Goal: Task Accomplishment & Management: Manage account settings

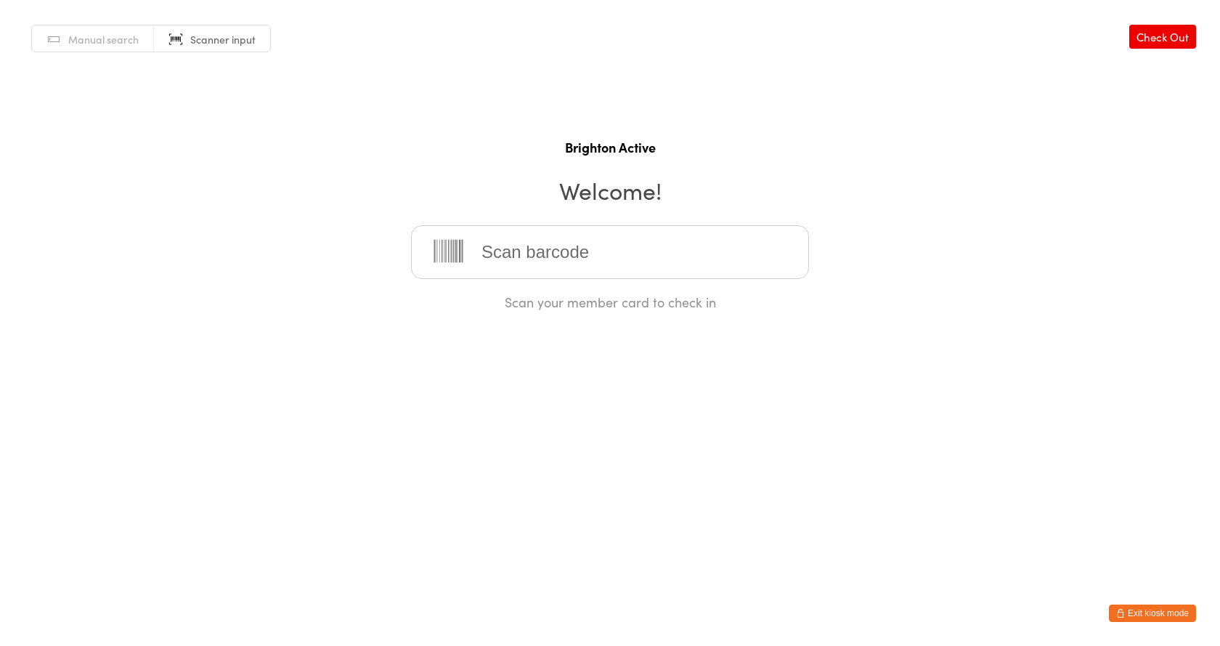
drag, startPoint x: 1138, startPoint y: 611, endPoint x: 1131, endPoint y: 638, distance: 28.4
click at [1139, 617] on button "Exit kiosk mode" at bounding box center [1152, 612] width 87 height 17
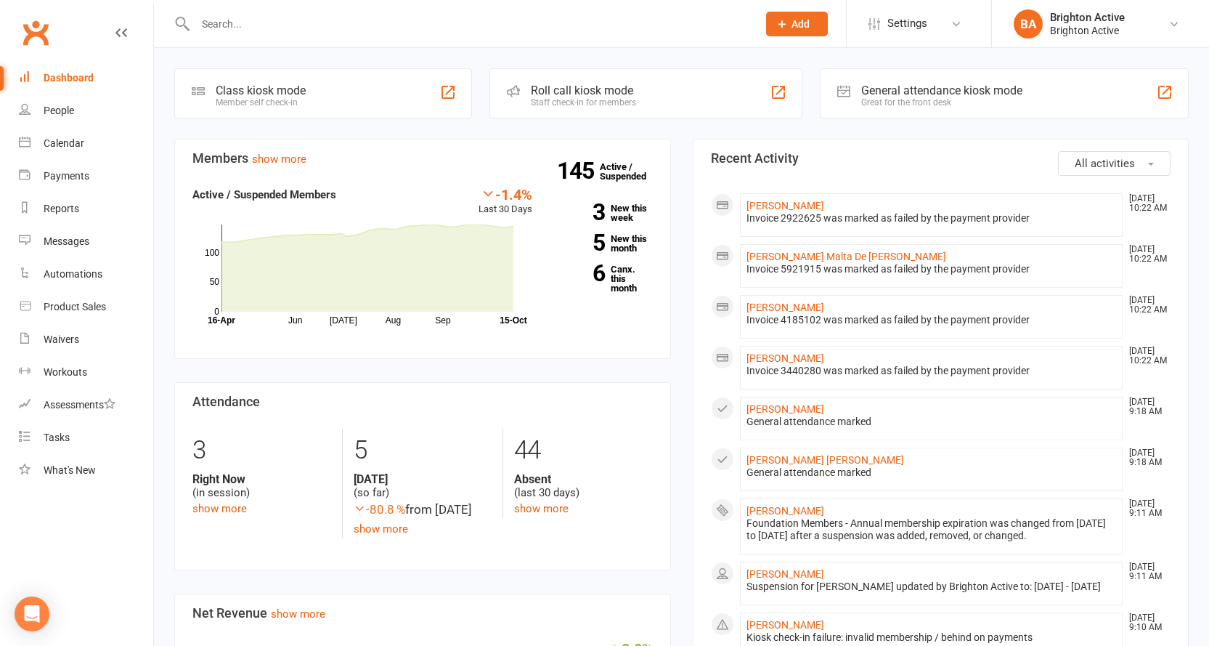
click at [256, 27] on input "text" at bounding box center [469, 24] width 556 height 20
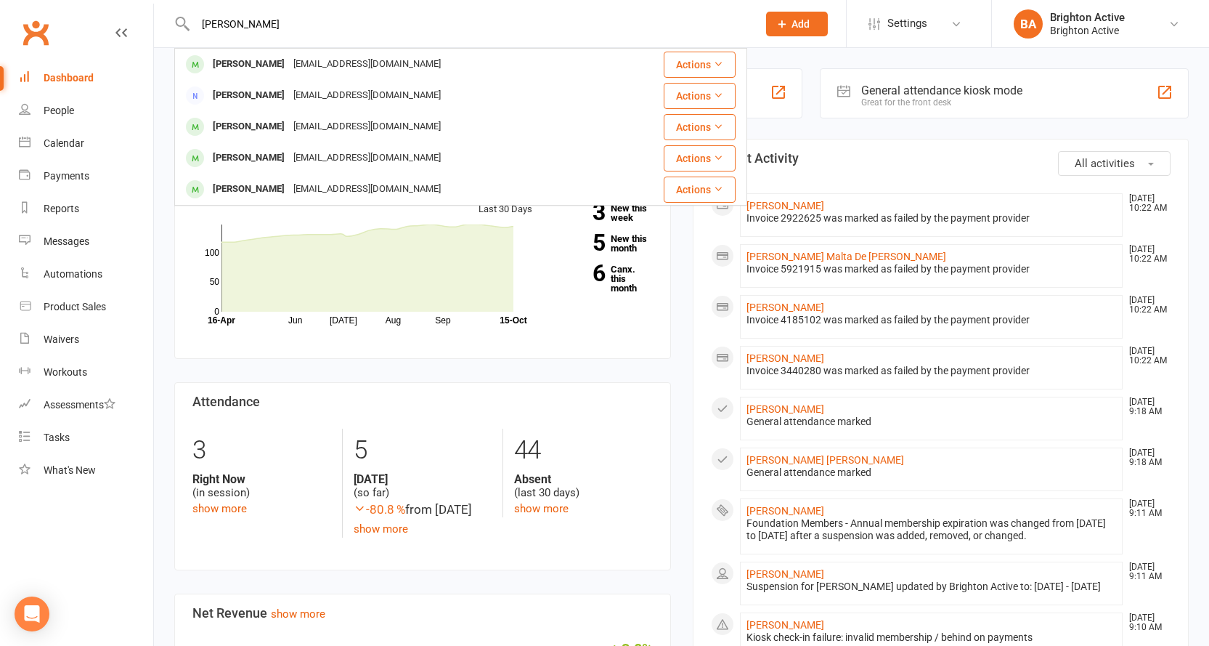
drag, startPoint x: 238, startPoint y: 20, endPoint x: 172, endPoint y: 26, distance: 66.3
click at [172, 26] on react-component "julia Julia Ghobrial wmghobrial@hotmail.com Actions Julie Chown Julieachown@gma…" at bounding box center [373, 23] width 747 height 47
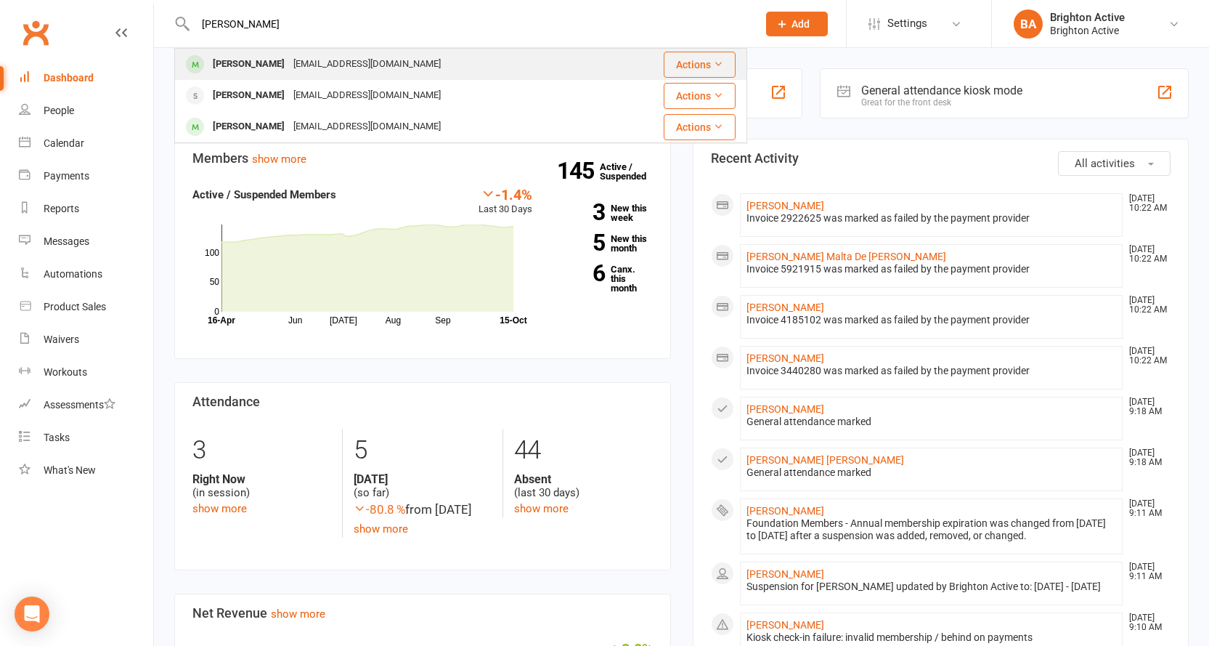
type input "kristine"
click at [289, 64] on div "christineannemunro24@gmail.com" at bounding box center [367, 64] width 156 height 21
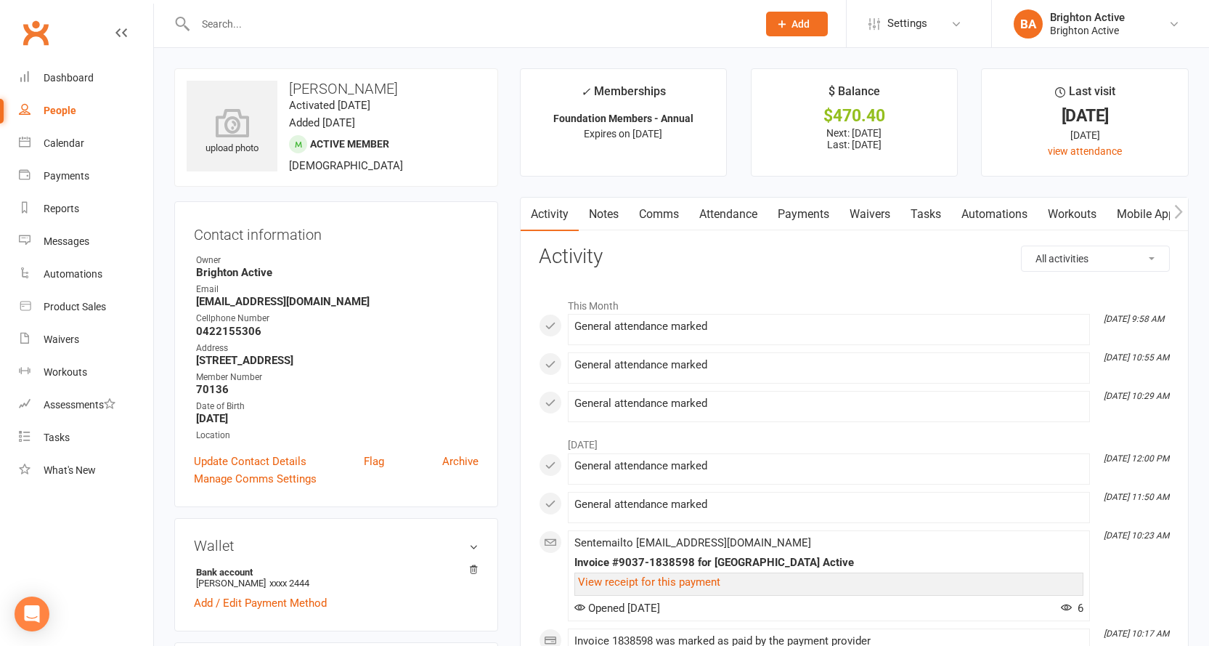
click at [801, 206] on link "Payments" at bounding box center [804, 214] width 72 height 33
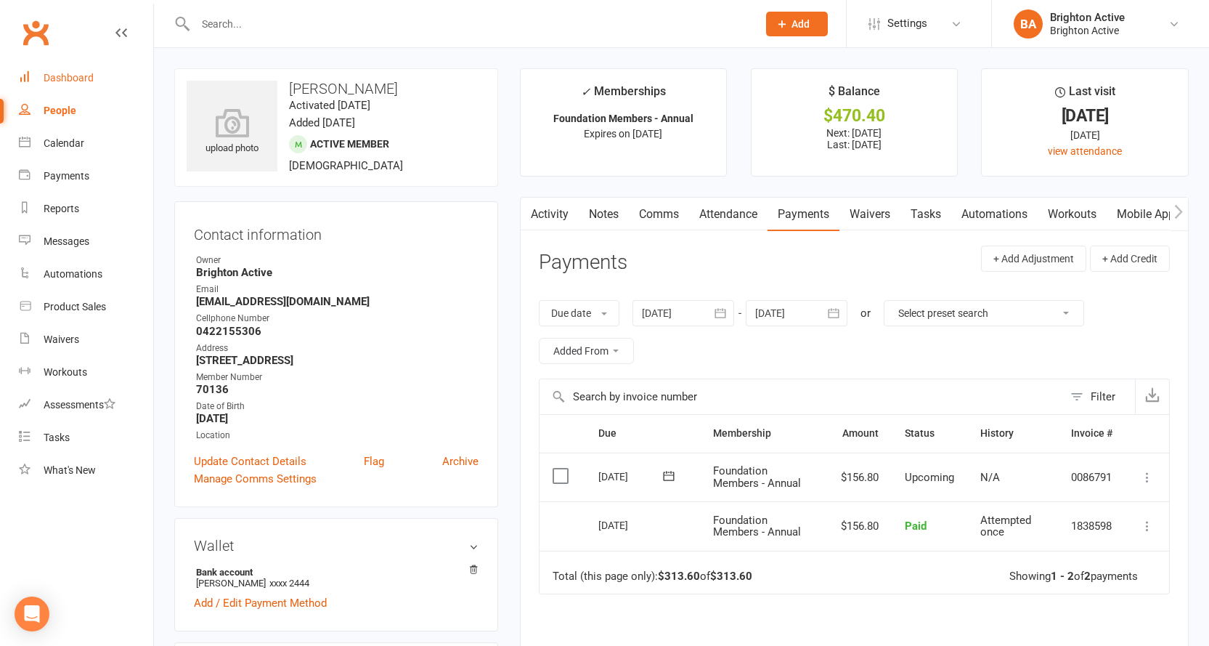
drag, startPoint x: 49, startPoint y: 76, endPoint x: 240, endPoint y: 112, distance: 194.3
click at [50, 76] on div "Dashboard" at bounding box center [69, 78] width 50 height 12
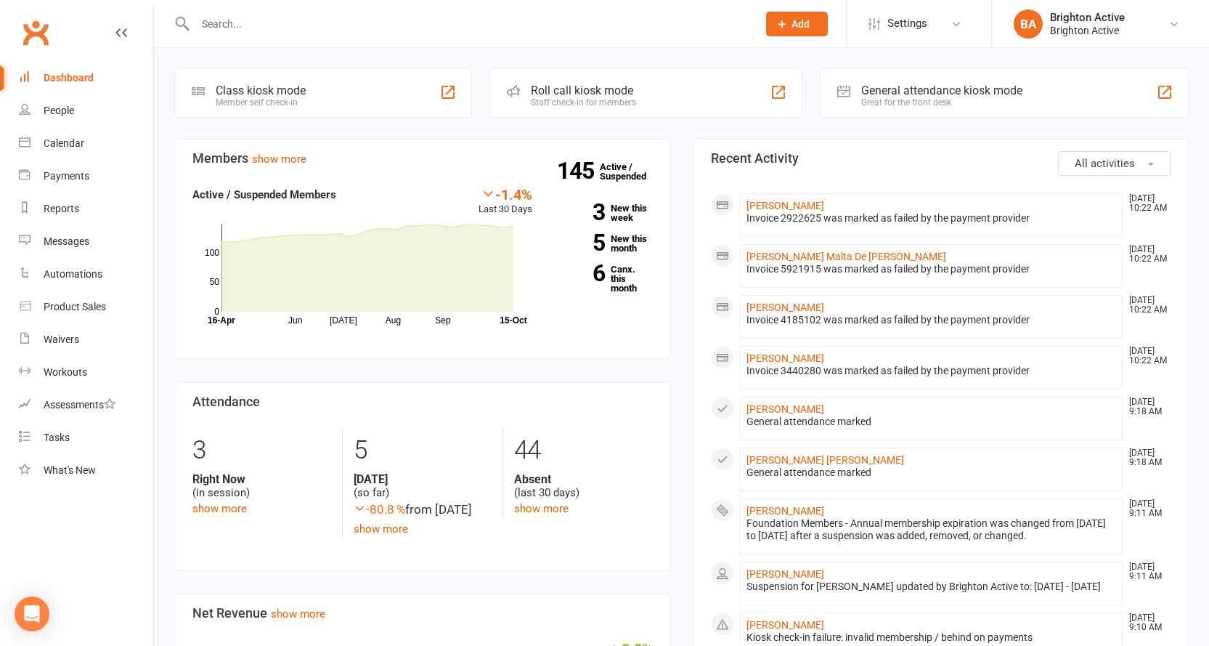
click at [870, 89] on div "General attendance kiosk mode" at bounding box center [941, 91] width 161 height 14
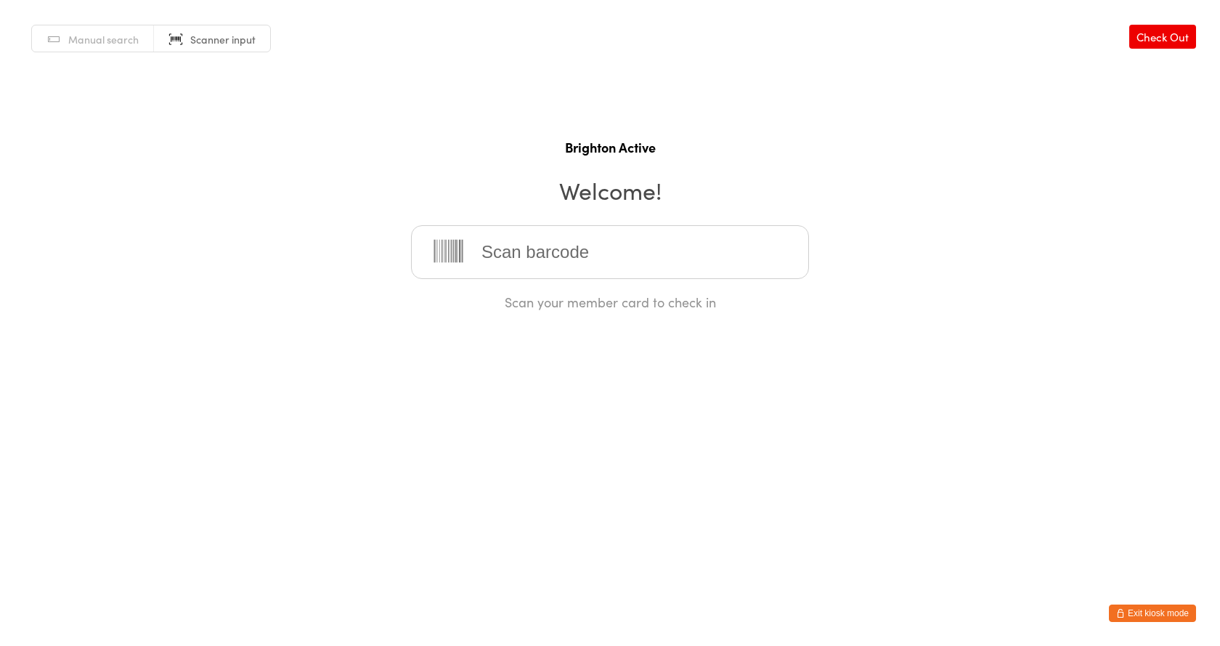
click at [1139, 614] on button "Exit kiosk mode" at bounding box center [1152, 612] width 87 height 17
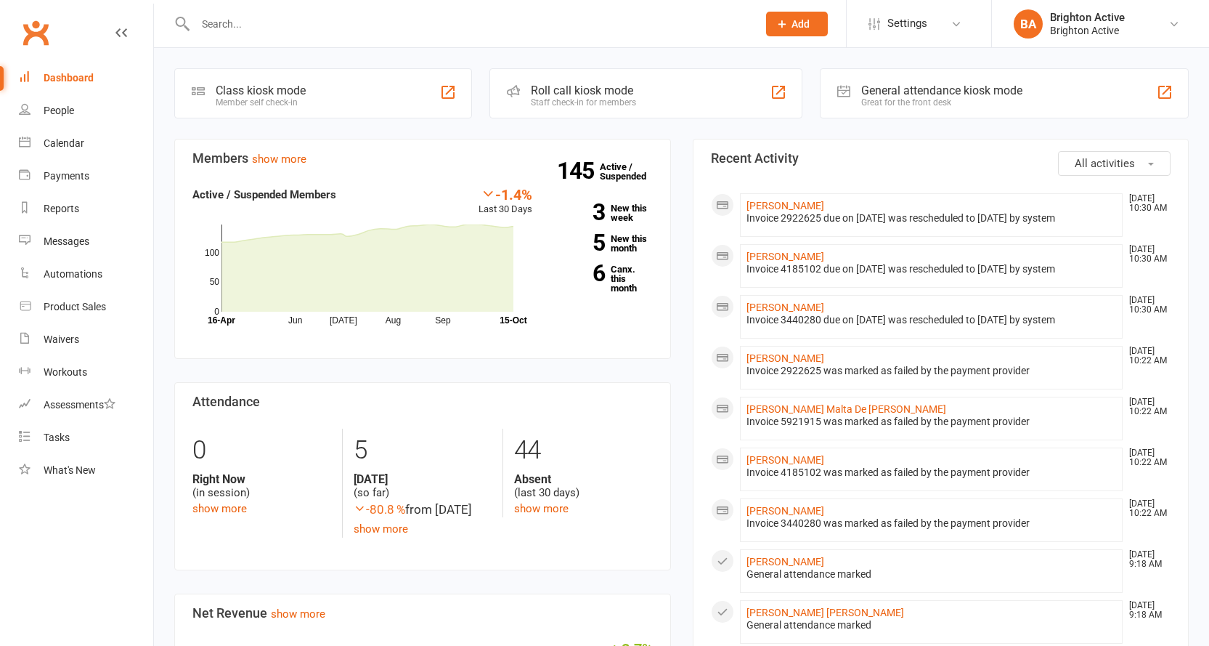
click at [219, 20] on input "text" at bounding box center [469, 24] width 556 height 20
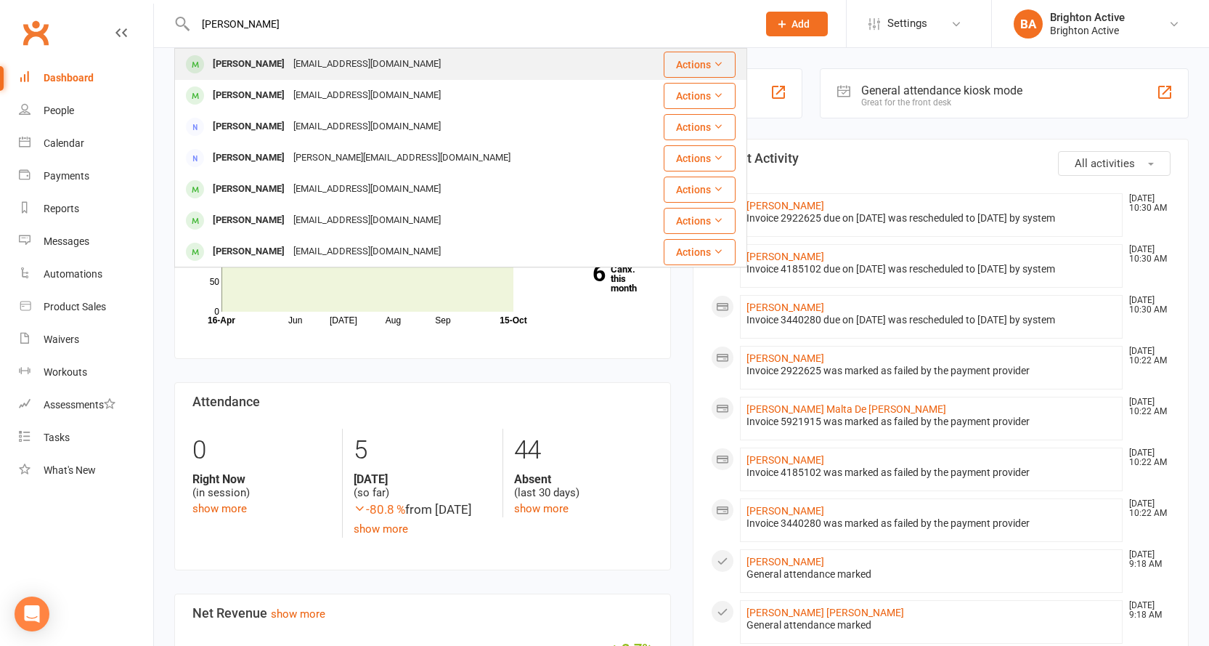
type input "christine"
click at [249, 60] on div "Christine Munro" at bounding box center [248, 64] width 81 height 21
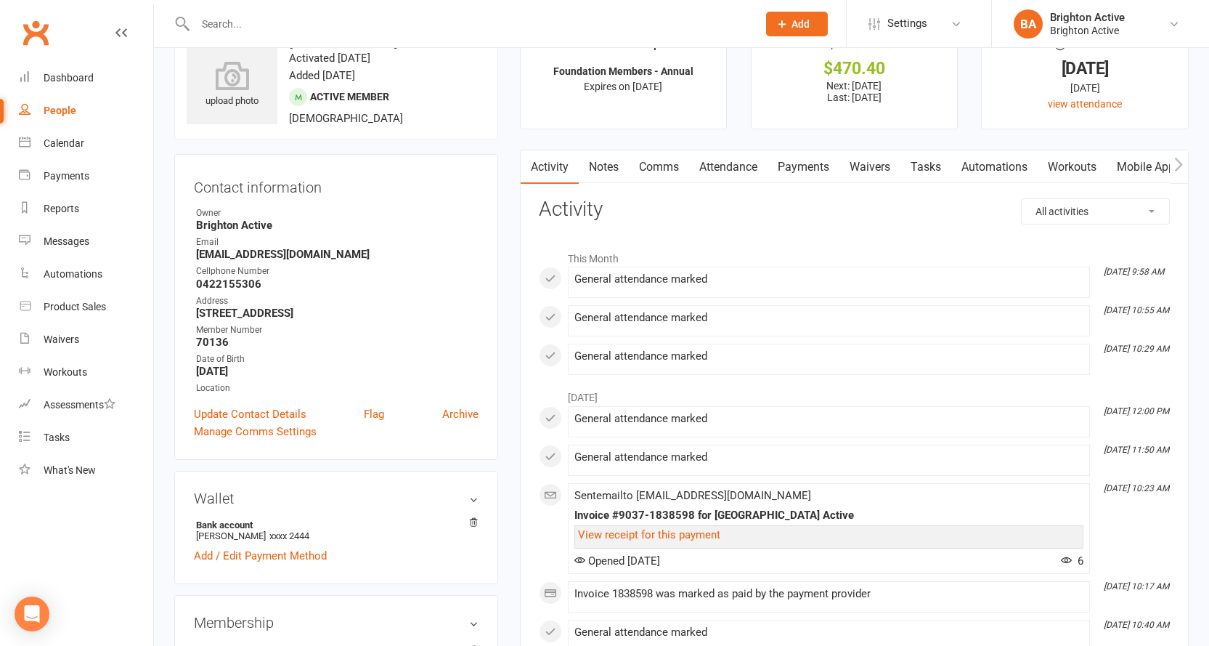
scroll to position [73, 0]
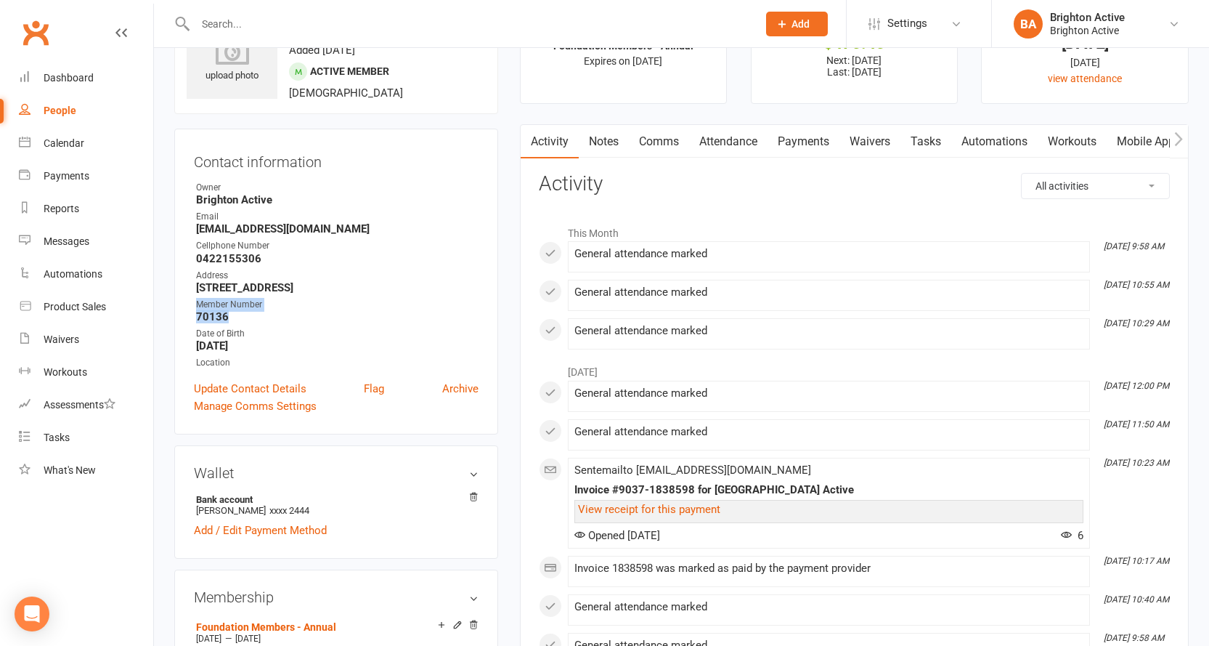
drag, startPoint x: 233, startPoint y: 312, endPoint x: 186, endPoint y: 311, distance: 47.2
click at [186, 311] on div "Contact information Owner Brighton Active Email christineannemunro24@gmail.com …" at bounding box center [336, 282] width 324 height 306
copy li "Member Number 70136"
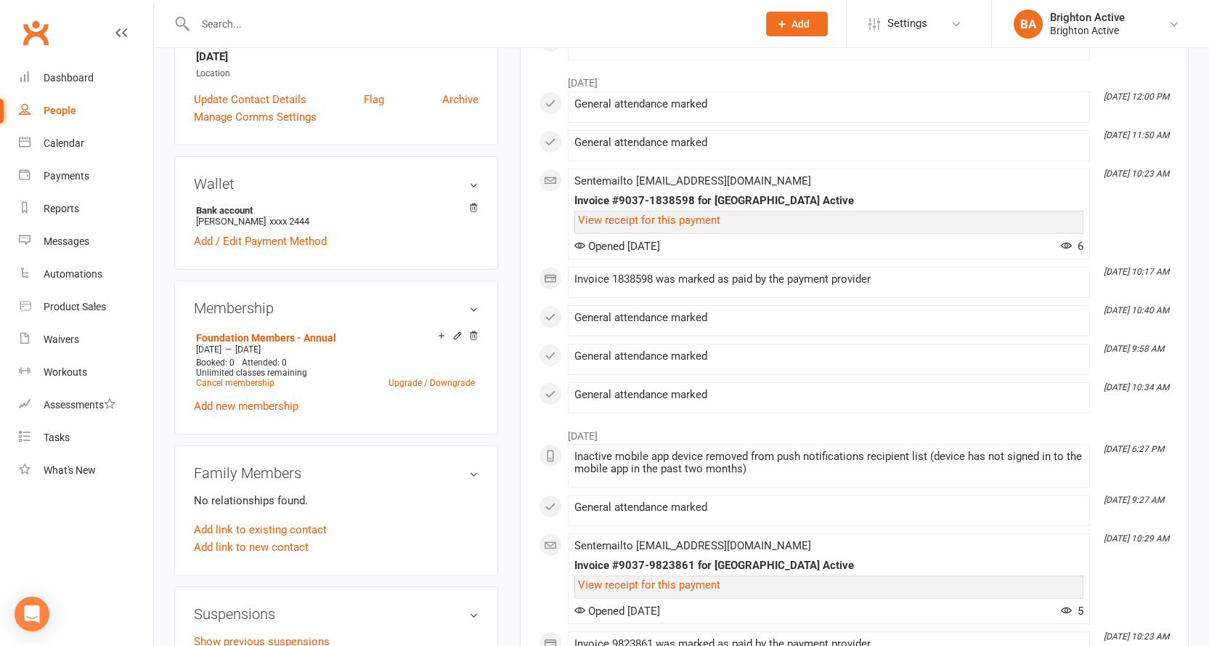
scroll to position [363, 0]
click at [308, 336] on link "Foundation Members - Annual" at bounding box center [266, 336] width 140 height 12
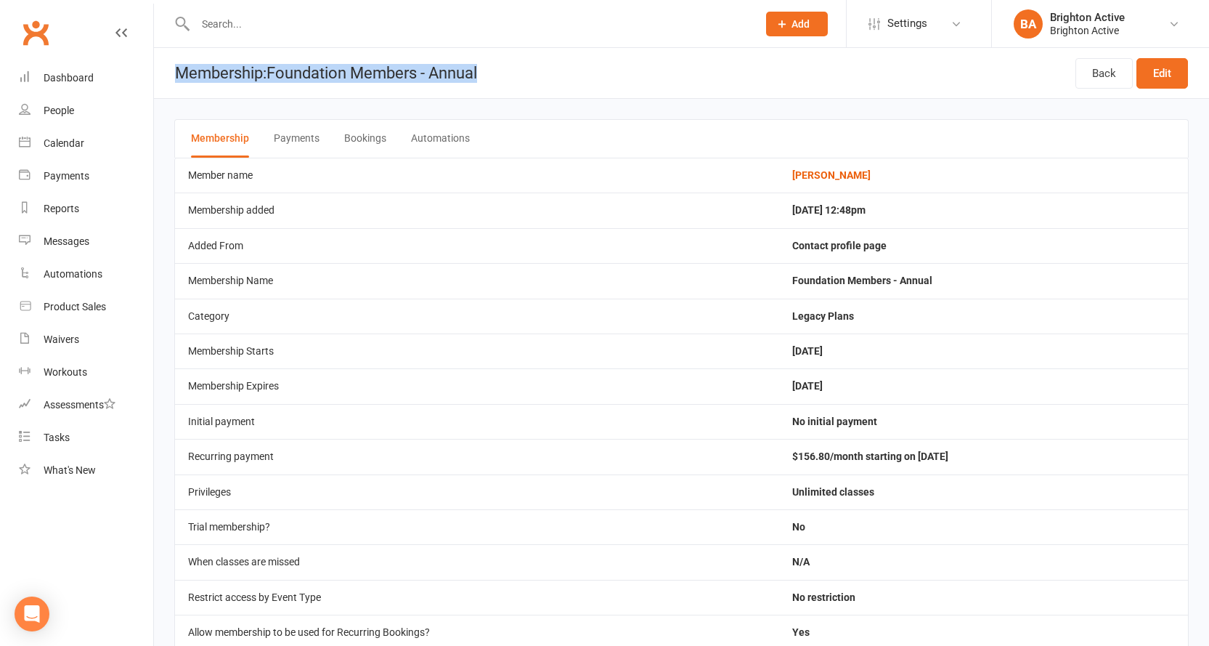
drag, startPoint x: 501, startPoint y: 70, endPoint x: 175, endPoint y: 74, distance: 326.1
click at [175, 74] on header "Membership: Foundation Members - Annual Back Edit" at bounding box center [681, 73] width 1055 height 51
copy h1 "Membership: Foundation Members - Annual"
click at [73, 107] on div "People" at bounding box center [59, 111] width 31 height 12
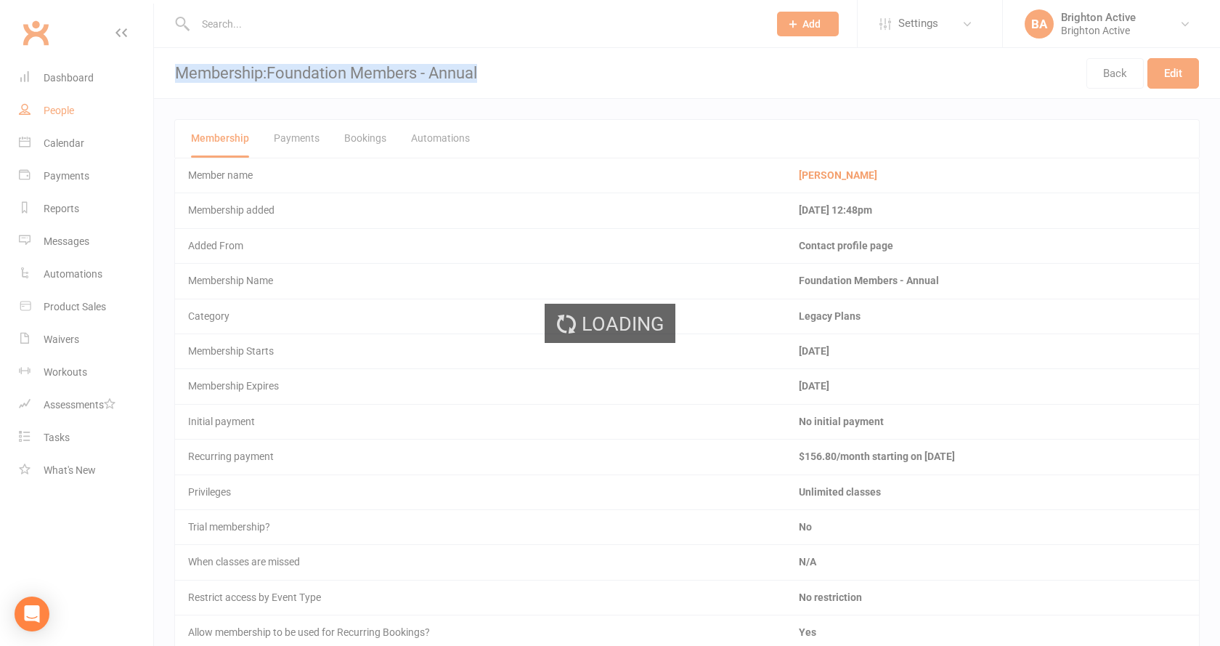
select select "true"
select select "100"
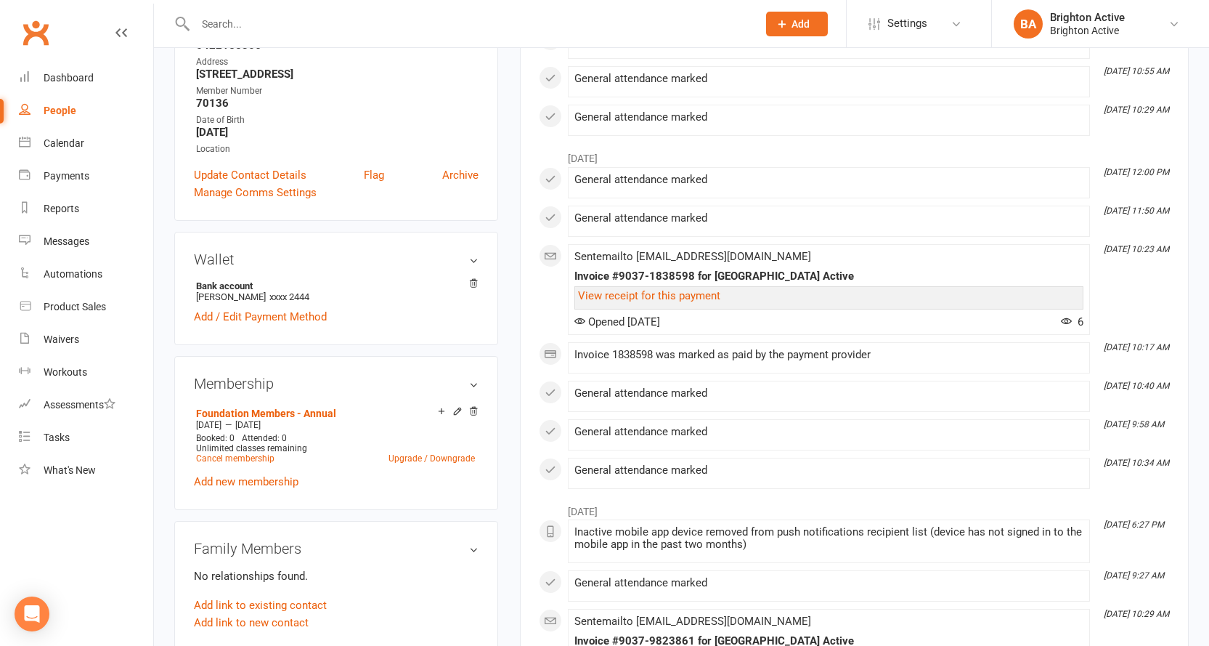
scroll to position [145, 0]
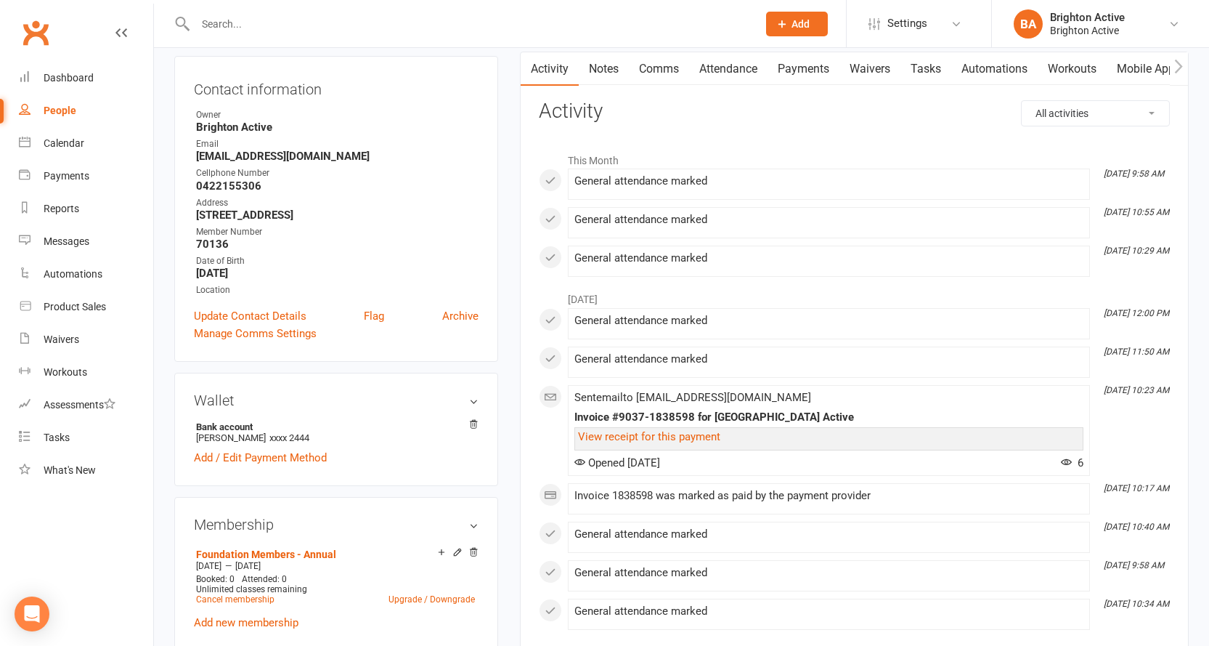
click at [819, 63] on link "Payments" at bounding box center [804, 68] width 72 height 33
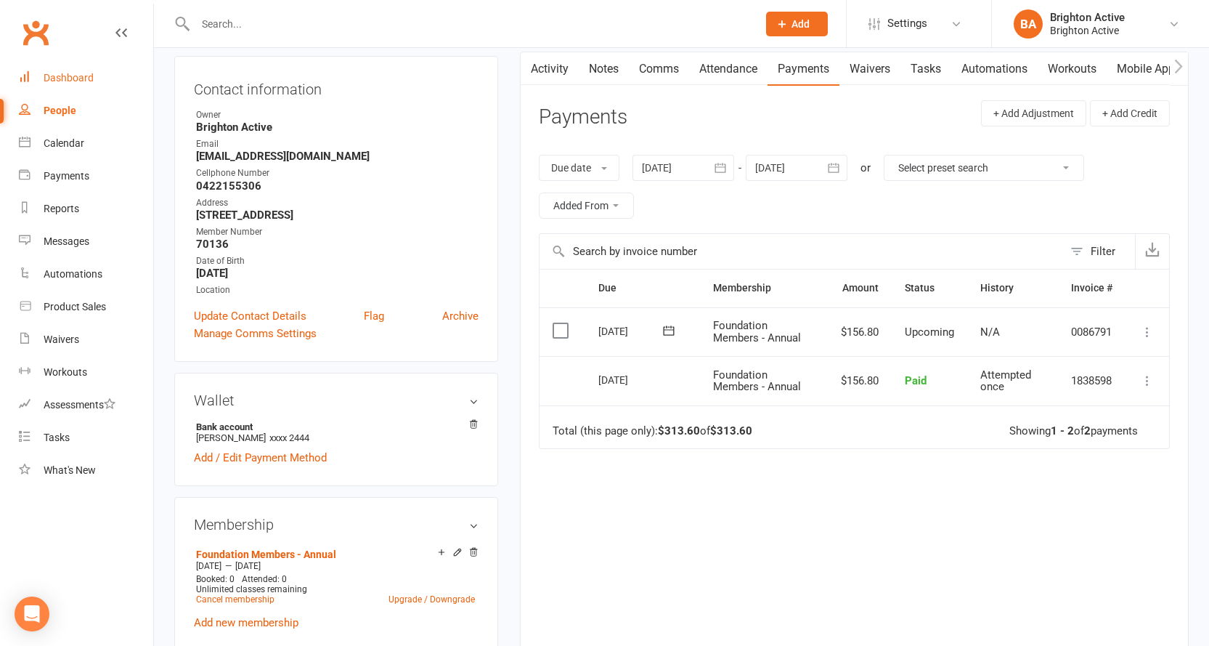
click at [93, 80] on link "Dashboard" at bounding box center [86, 78] width 134 height 33
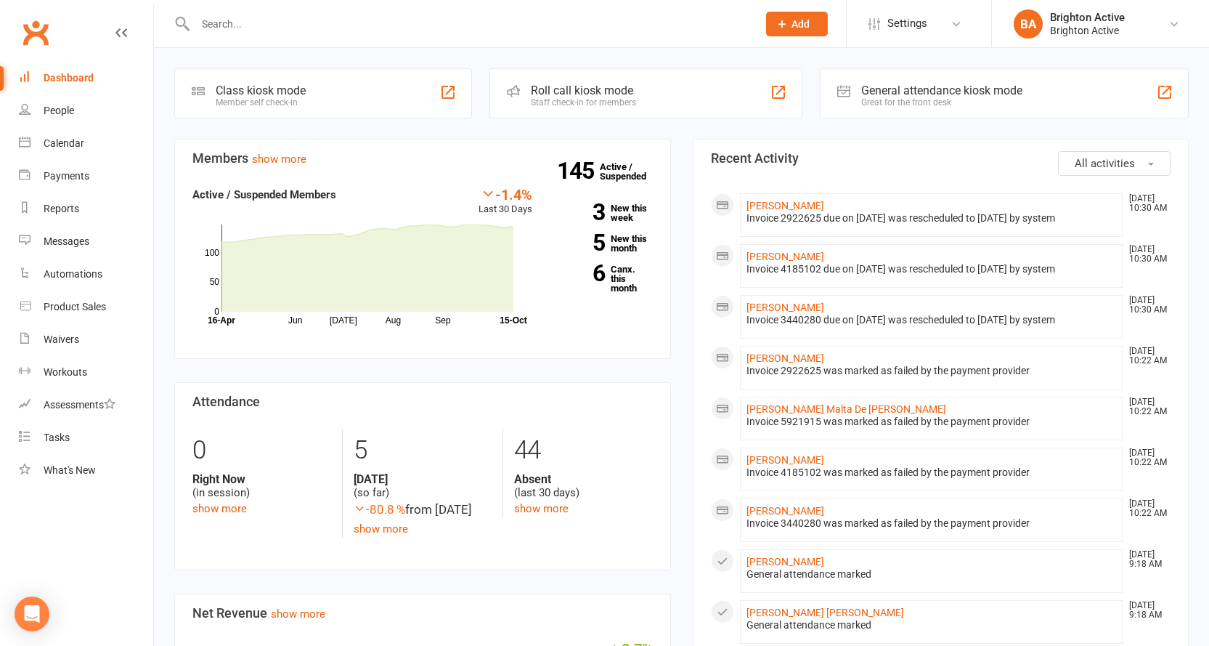
click at [892, 90] on div "General attendance kiosk mode" at bounding box center [941, 91] width 161 height 14
